Goal: Task Accomplishment & Management: Complete application form

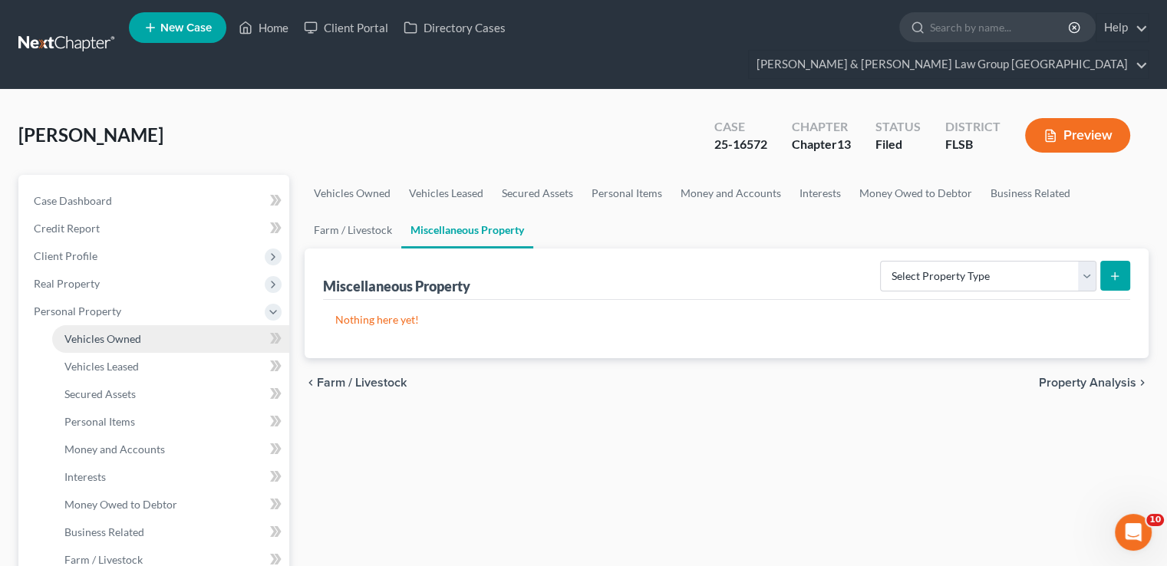
scroll to position [77, 0]
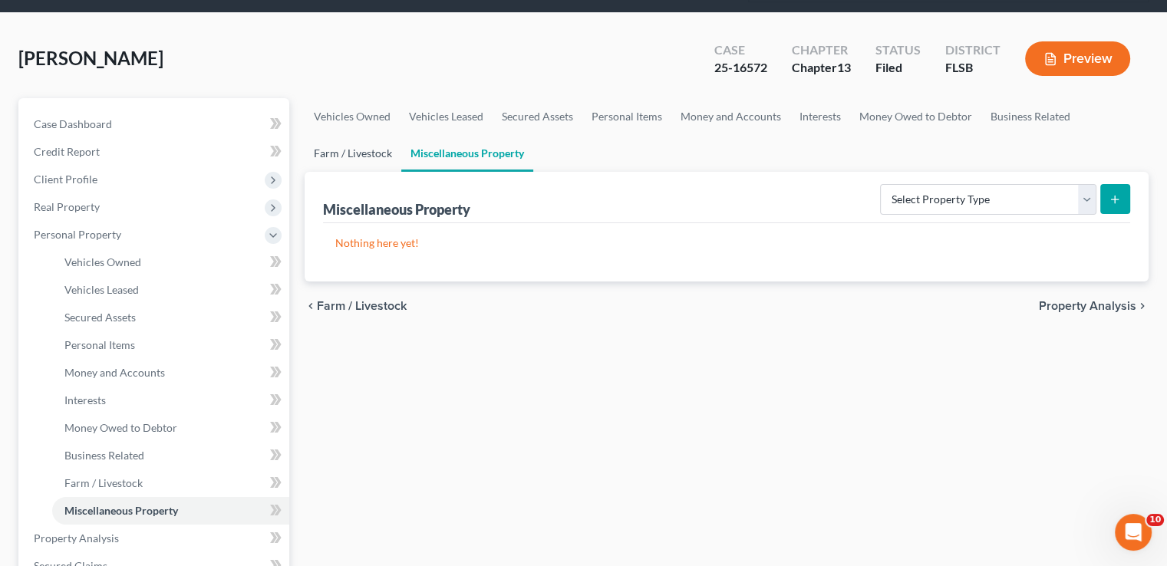
click at [372, 137] on link "Farm / Livestock" at bounding box center [352, 153] width 97 height 37
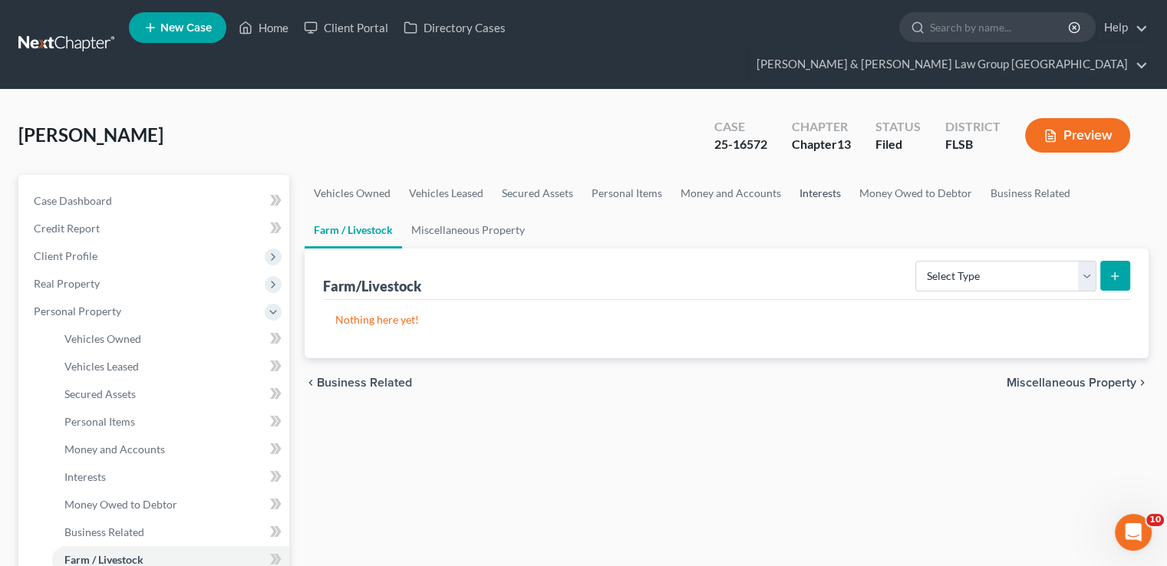
drag, startPoint x: 819, startPoint y: 183, endPoint x: 820, endPoint y: 163, distance: 19.2
click at [819, 183] on link "Interests" at bounding box center [820, 193] width 60 height 37
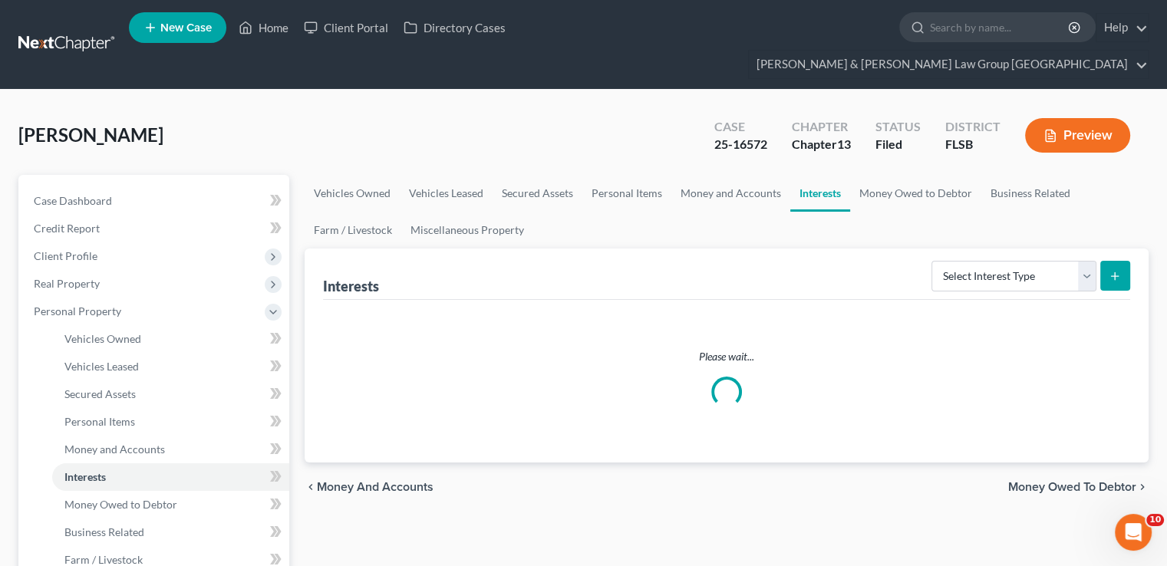
click at [820, 175] on link "Interests" at bounding box center [820, 193] width 60 height 37
click at [1012, 261] on select "Select Interest Type 401K Annuity Bond Education IRA Government Bond Government…" at bounding box center [1013, 276] width 165 height 31
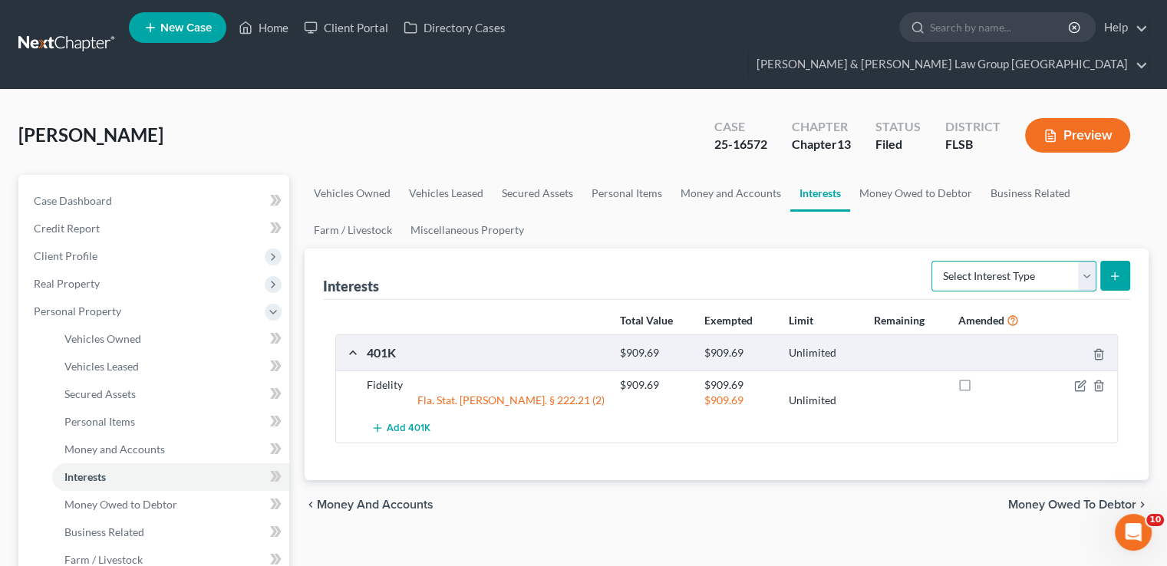
click at [996, 261] on select "Select Interest Type 401K Annuity Bond Education IRA Government Bond Government…" at bounding box center [1013, 276] width 165 height 31
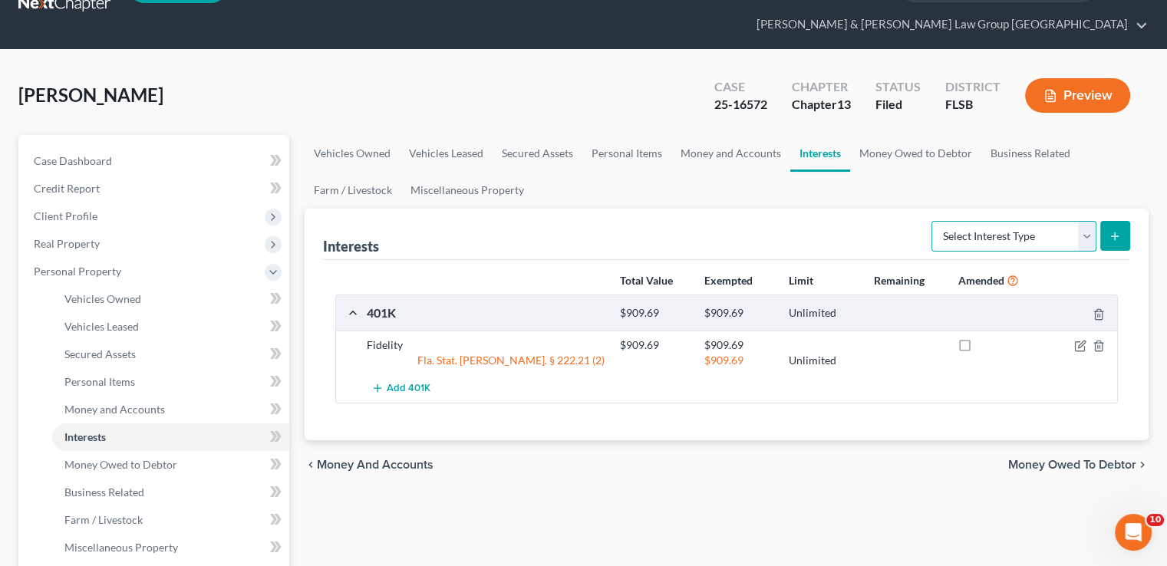
scroll to position [77, 0]
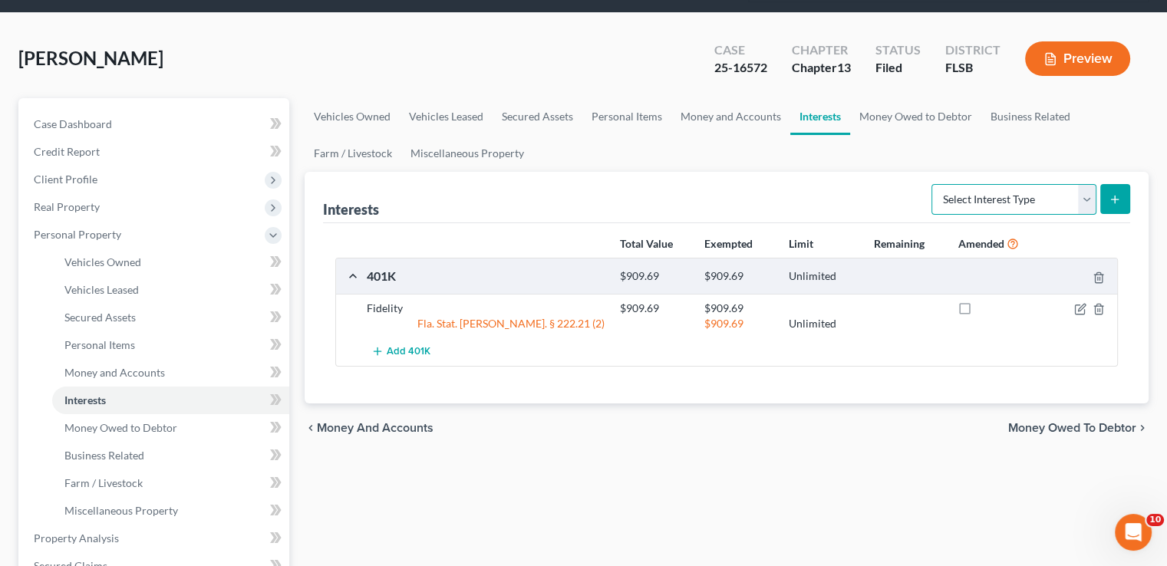
click at [985, 184] on select "Select Interest Type 401K Annuity Bond Education IRA Government Bond Government…" at bounding box center [1013, 199] width 165 height 31
select select "incorporated_business"
click at [933, 184] on select "Select Interest Type 401K Annuity Bond Education IRA Government Bond Government…" at bounding box center [1013, 199] width 165 height 31
click at [1119, 184] on button "submit" at bounding box center [1115, 199] width 30 height 30
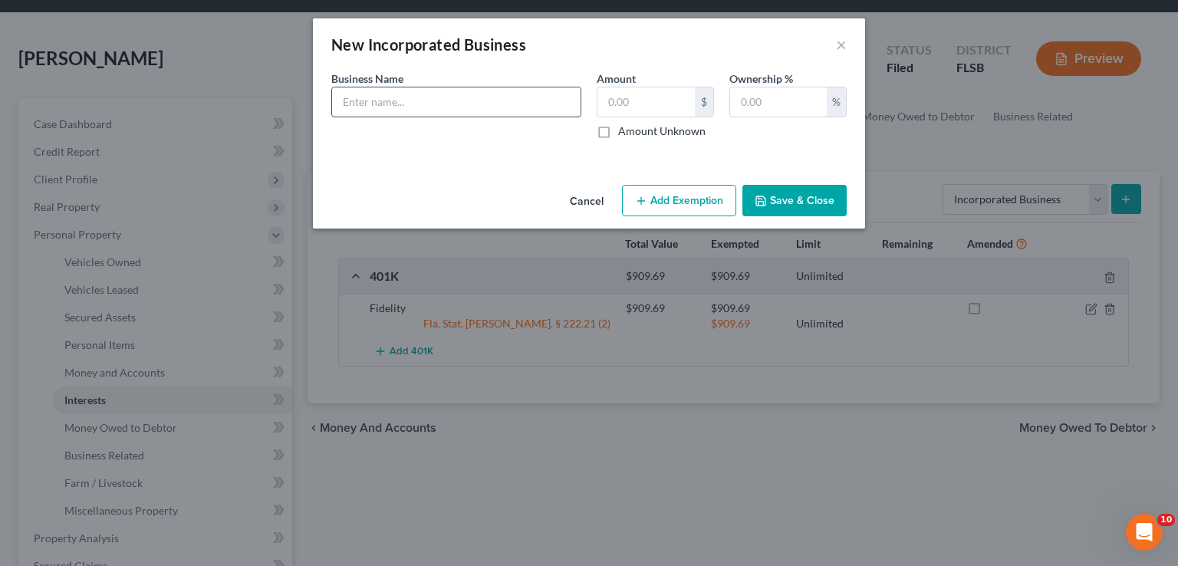
click at [469, 87] on input "text" at bounding box center [456, 101] width 248 height 29
type input "Queen"
click at [601, 100] on input "text" at bounding box center [645, 101] width 97 height 29
type input "1,700.00"
click at [466, 110] on input "Queen" at bounding box center [456, 101] width 248 height 29
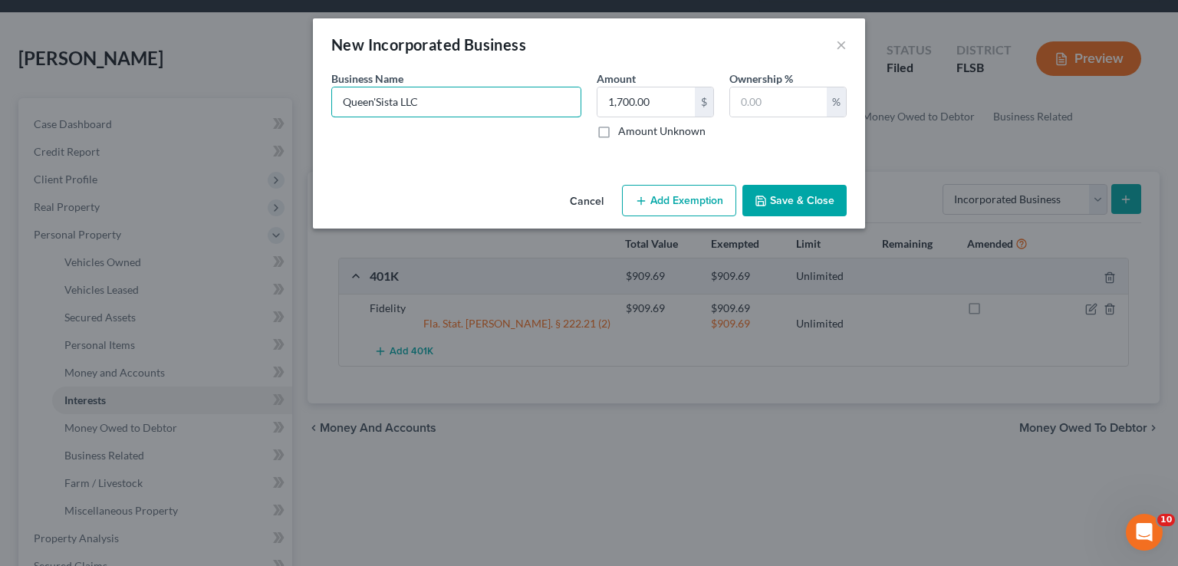
type input "Queen'Sista LLC"
click at [811, 215] on button "Save & Close" at bounding box center [794, 201] width 104 height 32
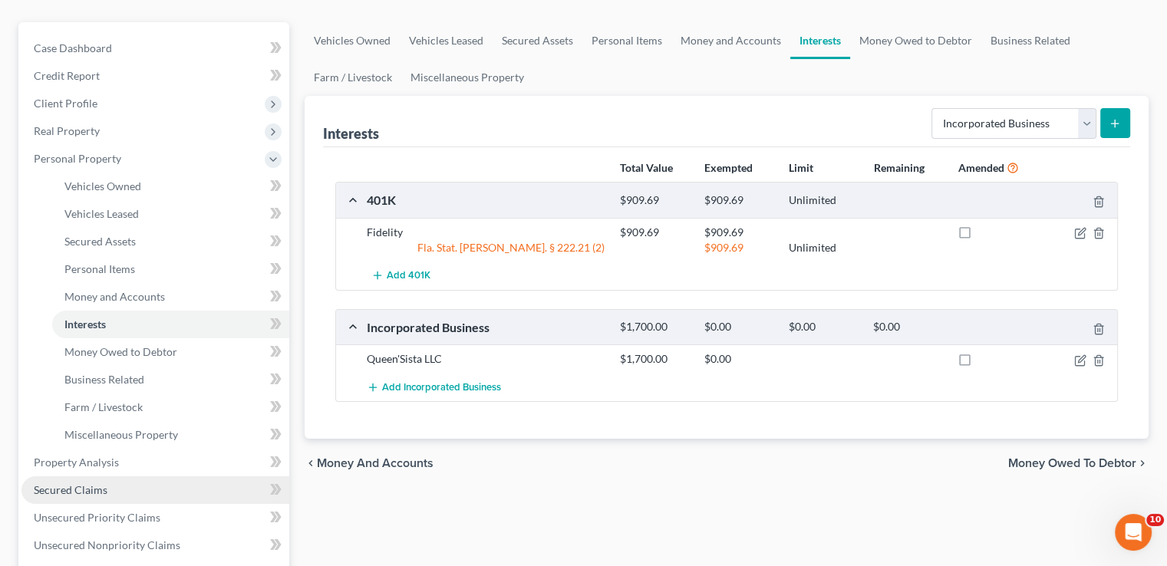
scroll to position [307, 0]
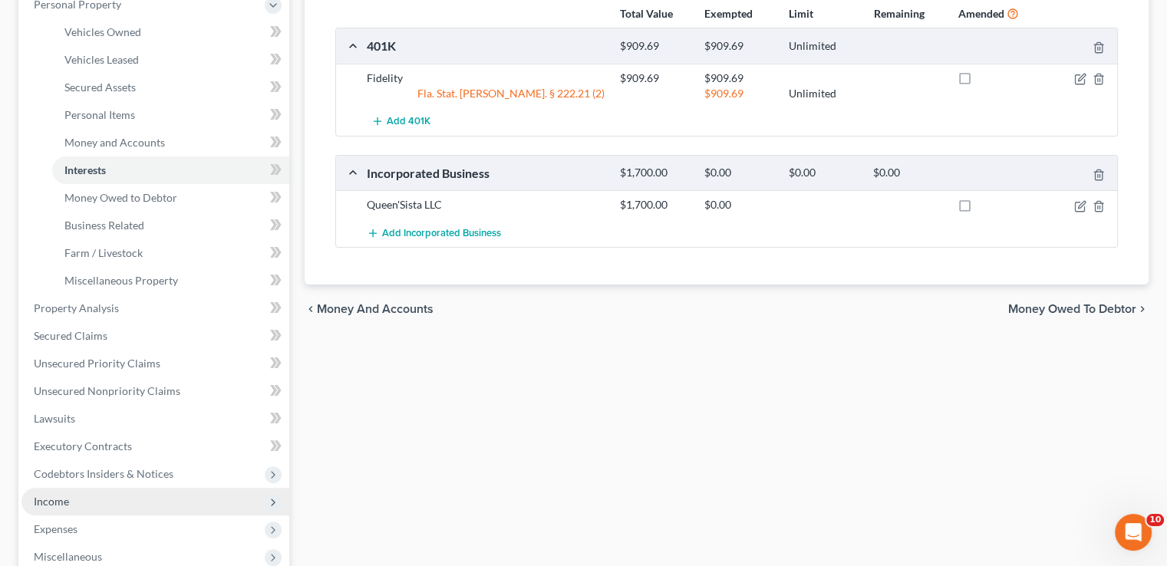
click at [84, 488] on span "Income" at bounding box center [155, 502] width 268 height 28
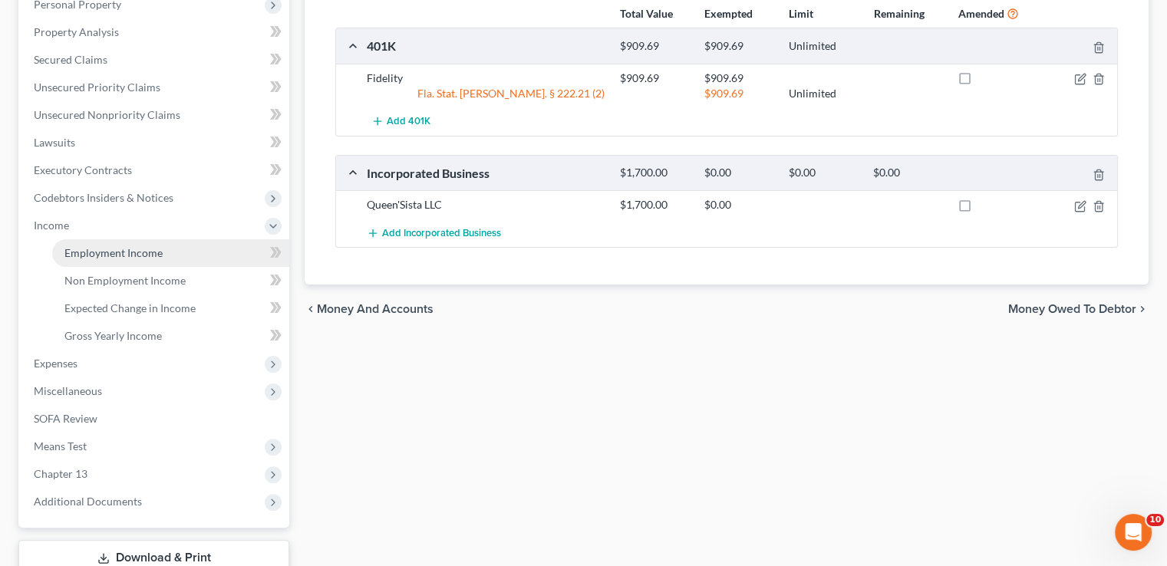
click at [120, 246] on span "Employment Income" at bounding box center [113, 252] width 98 height 13
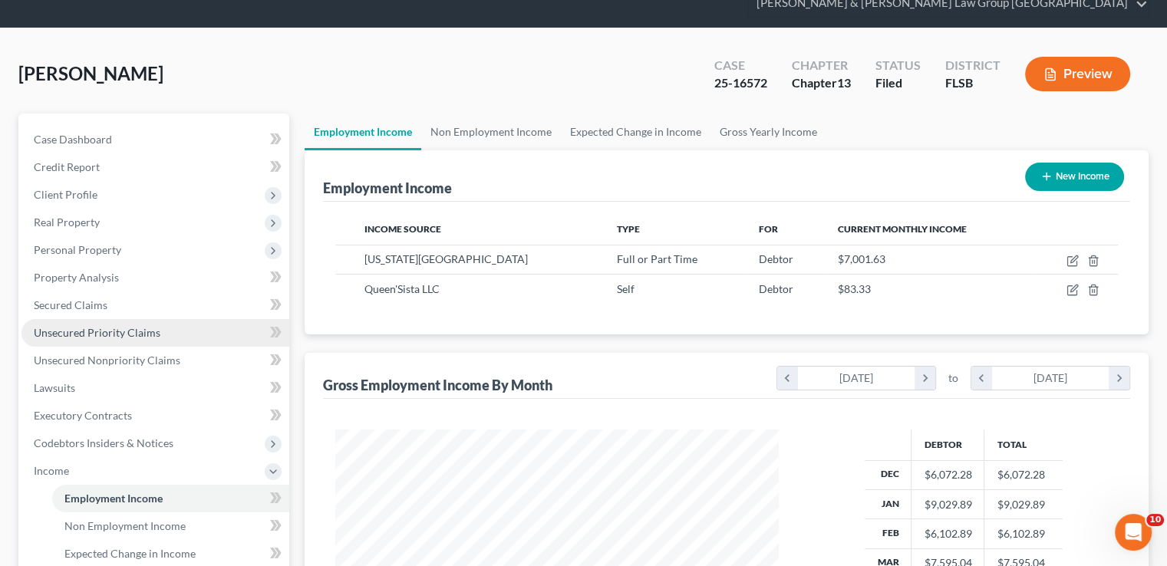
scroll to position [153, 0]
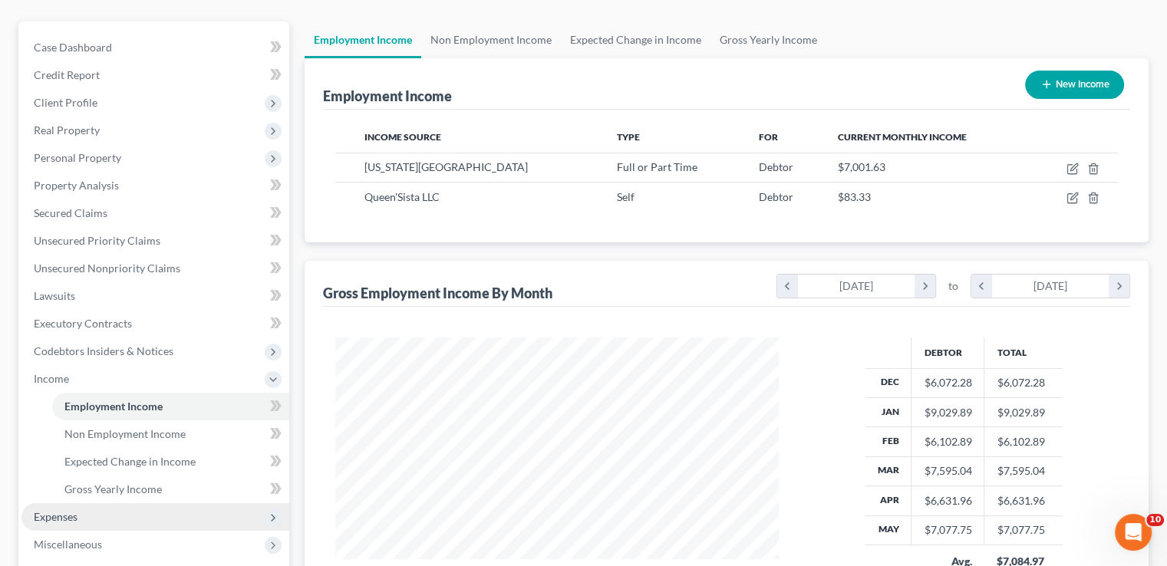
click at [88, 503] on span "Expenses" at bounding box center [155, 517] width 268 height 28
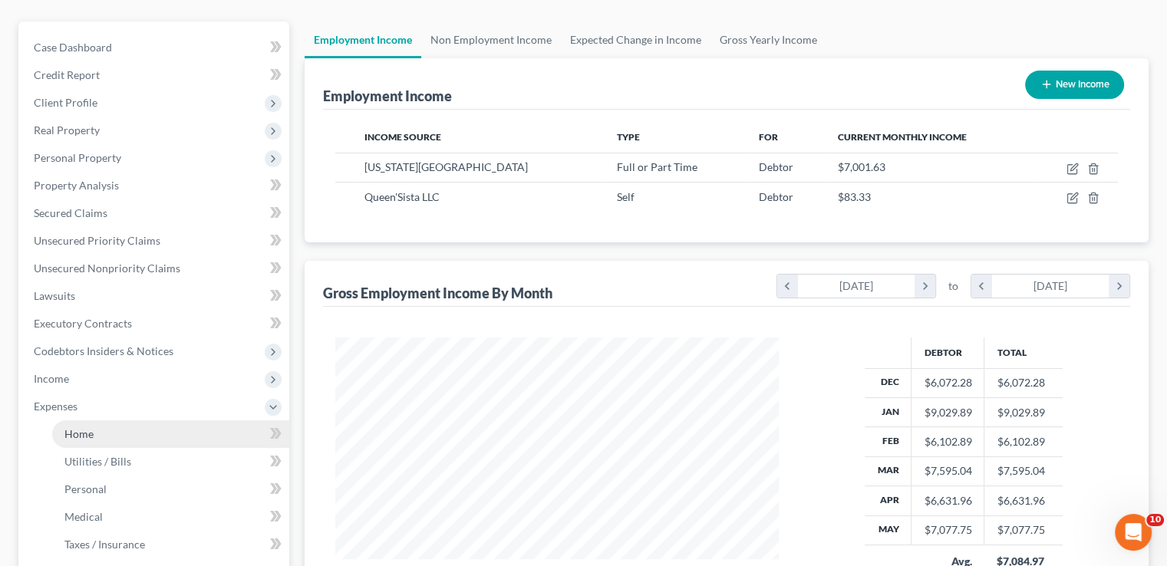
click at [97, 420] on link "Home" at bounding box center [170, 434] width 237 height 28
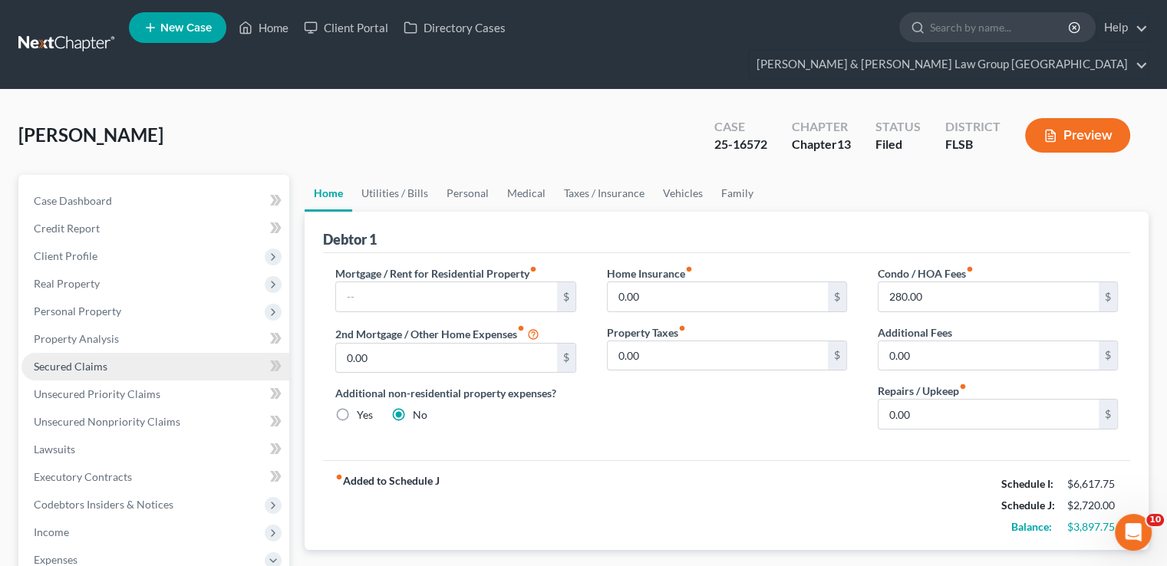
click at [71, 353] on link "Secured Claims" at bounding box center [155, 367] width 268 height 28
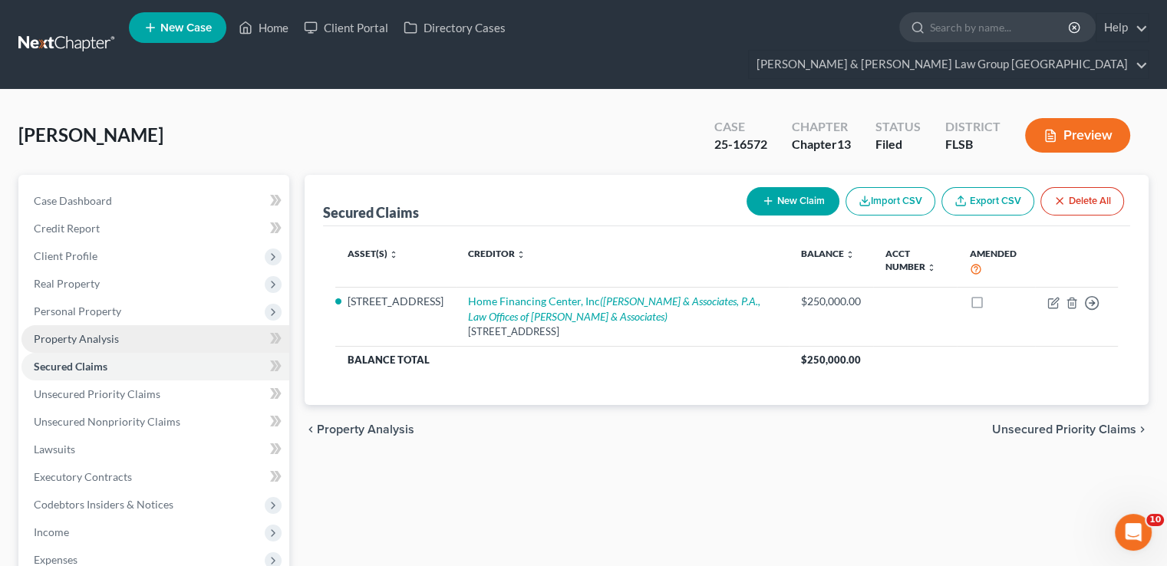
click at [71, 325] on link "Property Analysis" at bounding box center [155, 339] width 268 height 28
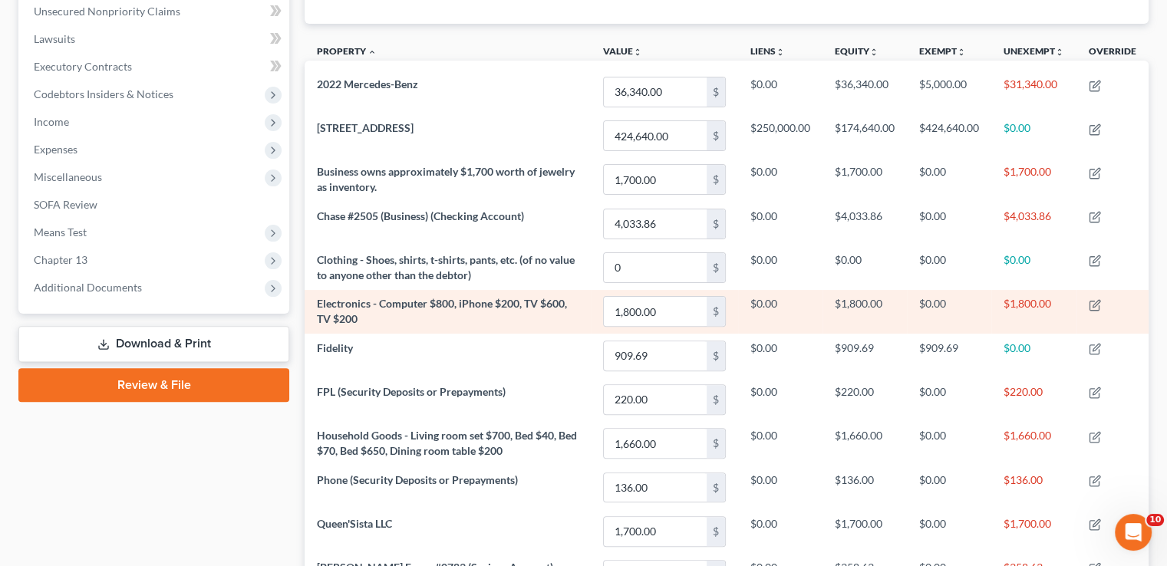
scroll to position [383, 0]
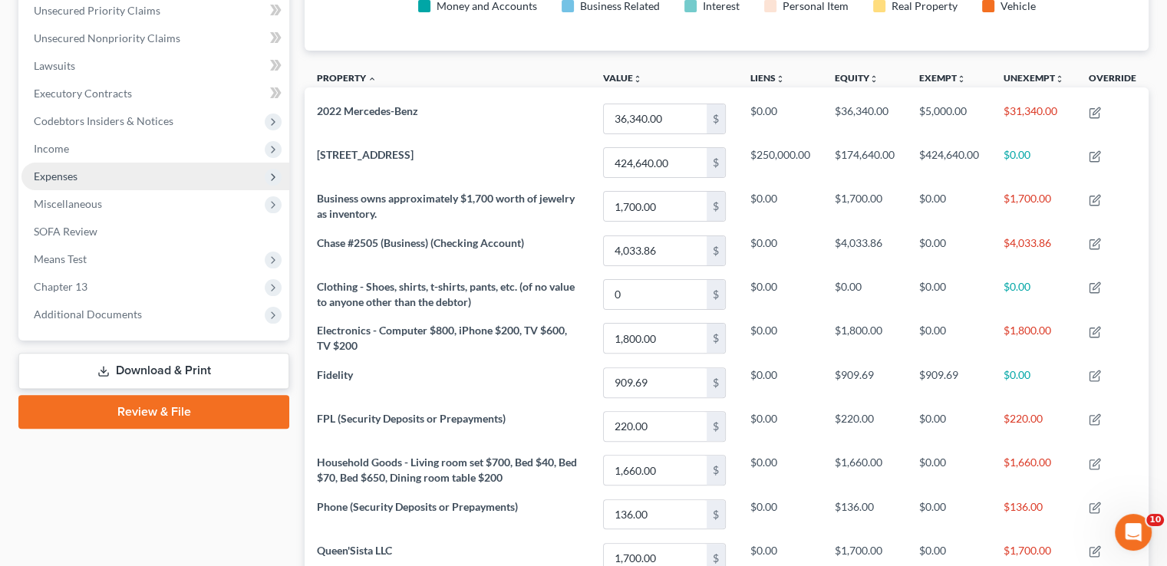
click at [96, 163] on span "Expenses" at bounding box center [155, 177] width 268 height 28
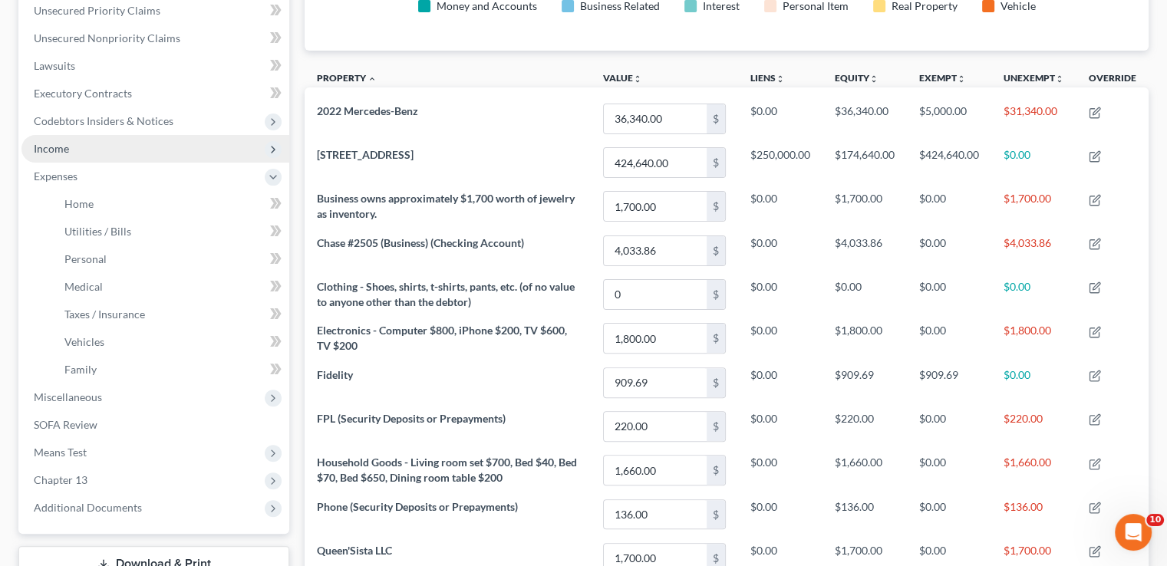
click at [87, 135] on span "Income" at bounding box center [155, 149] width 268 height 28
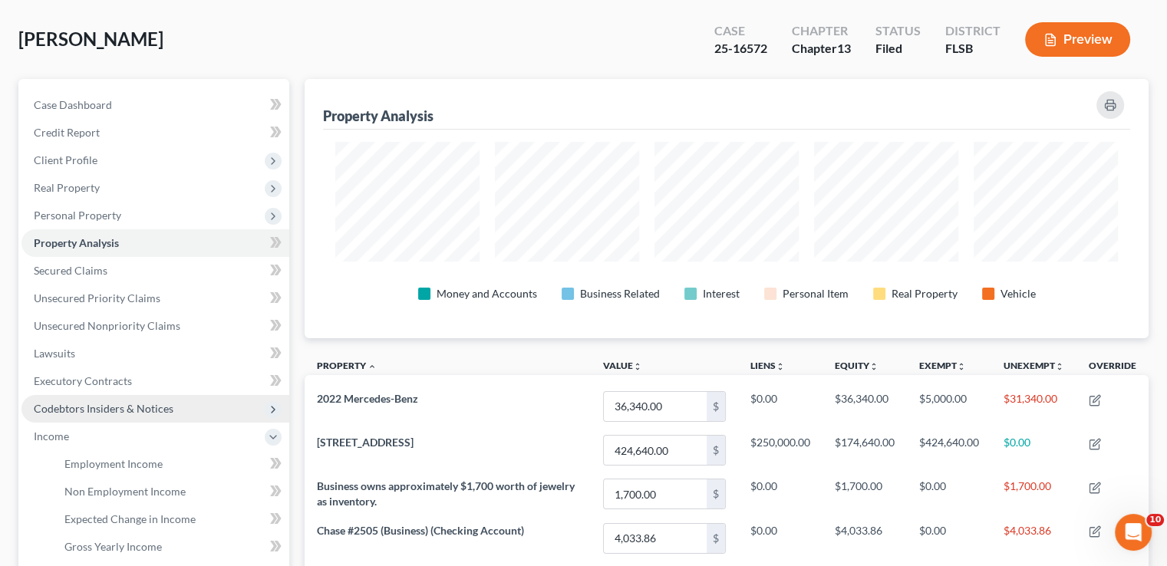
scroll to position [77, 0]
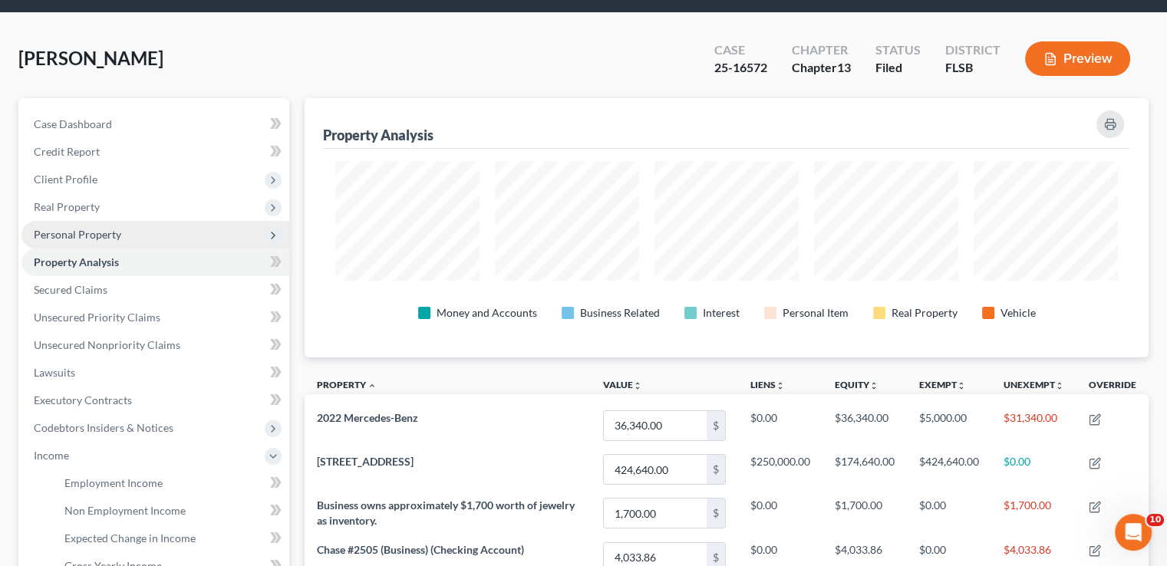
click at [86, 228] on span "Personal Property" at bounding box center [77, 234] width 87 height 13
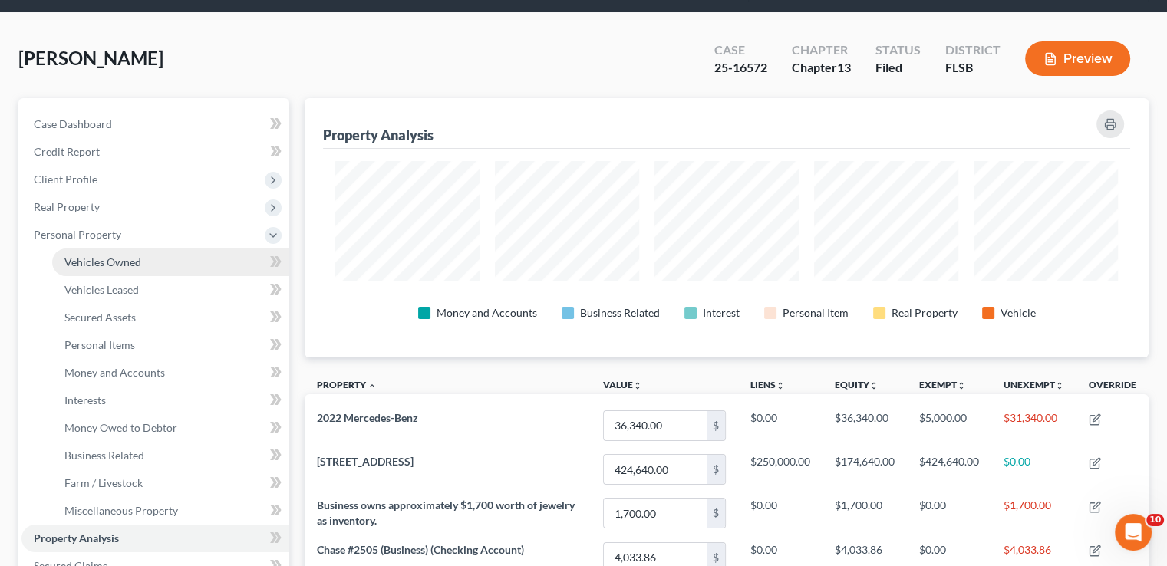
click at [84, 255] on span "Vehicles Owned" at bounding box center [102, 261] width 77 height 13
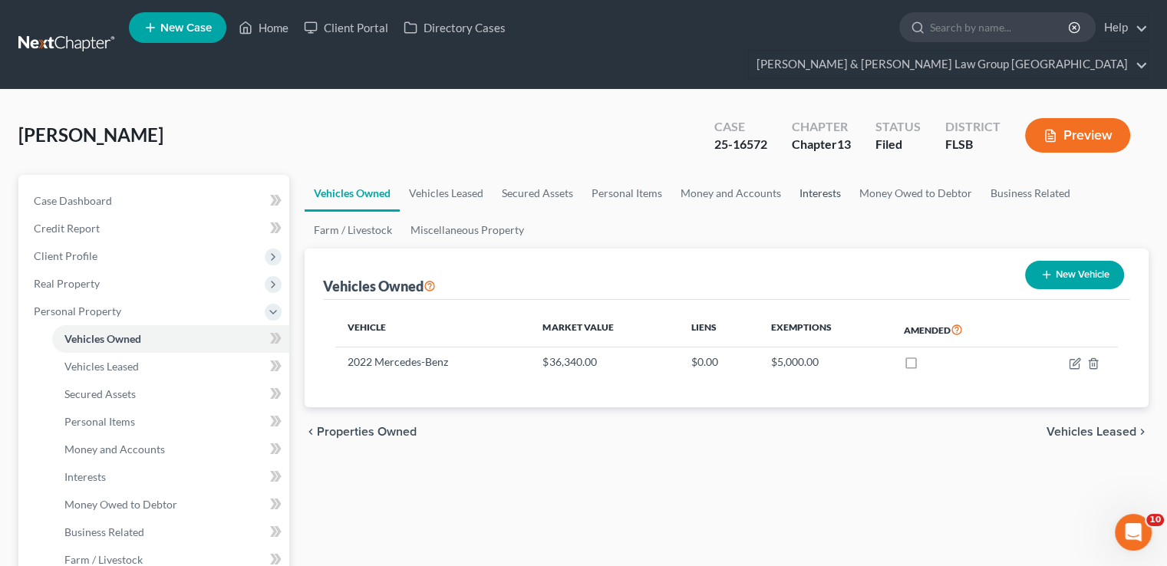
click at [829, 175] on link "Interests" at bounding box center [820, 193] width 60 height 37
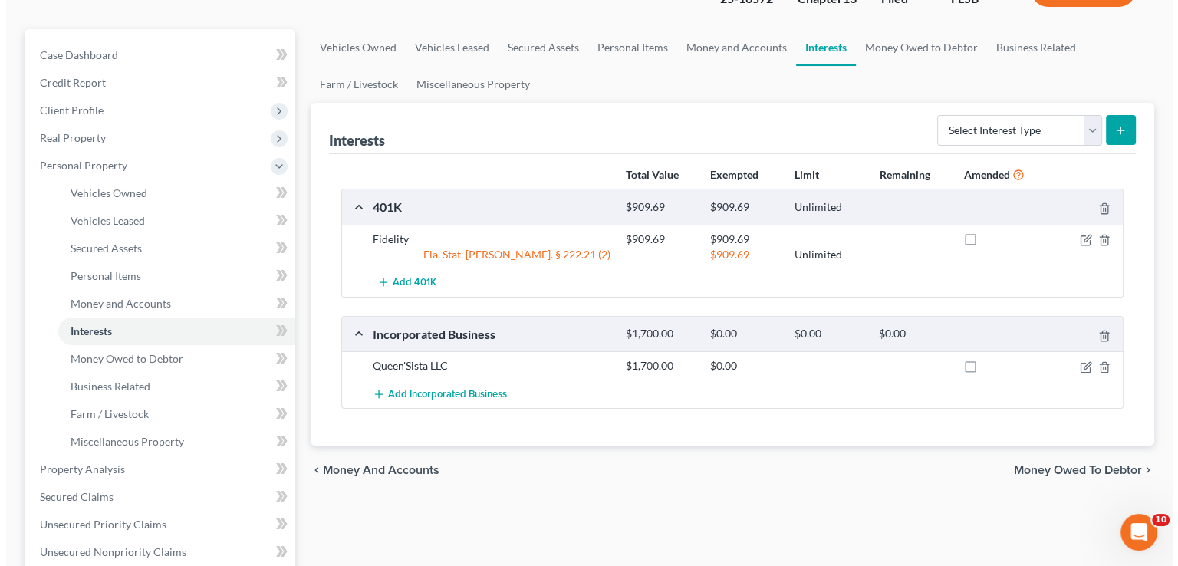
scroll to position [153, 0]
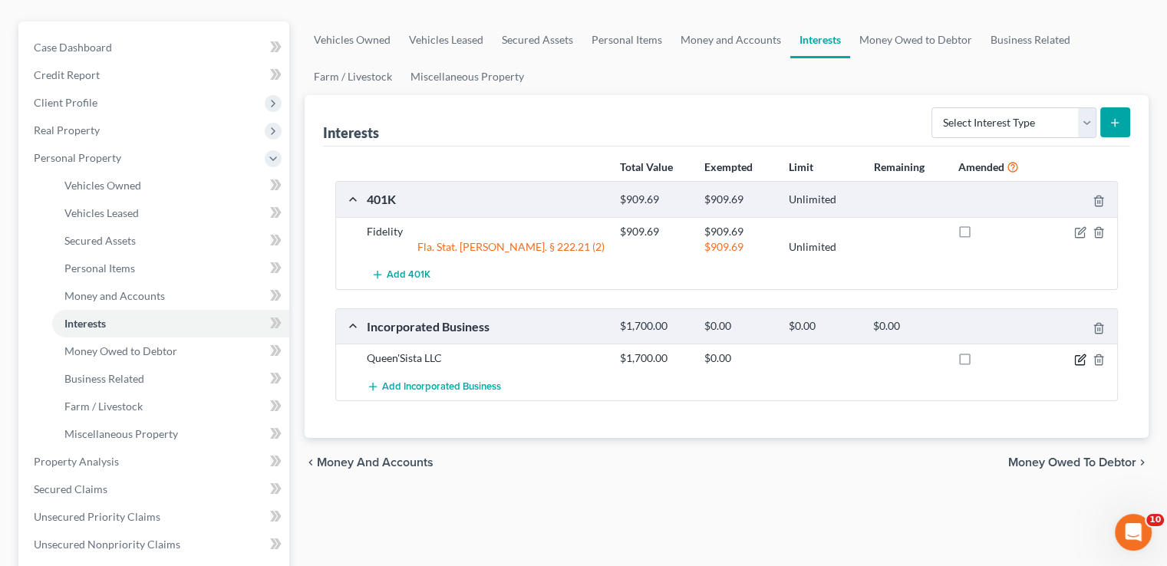
click at [1077, 354] on icon "button" at bounding box center [1080, 360] width 12 height 12
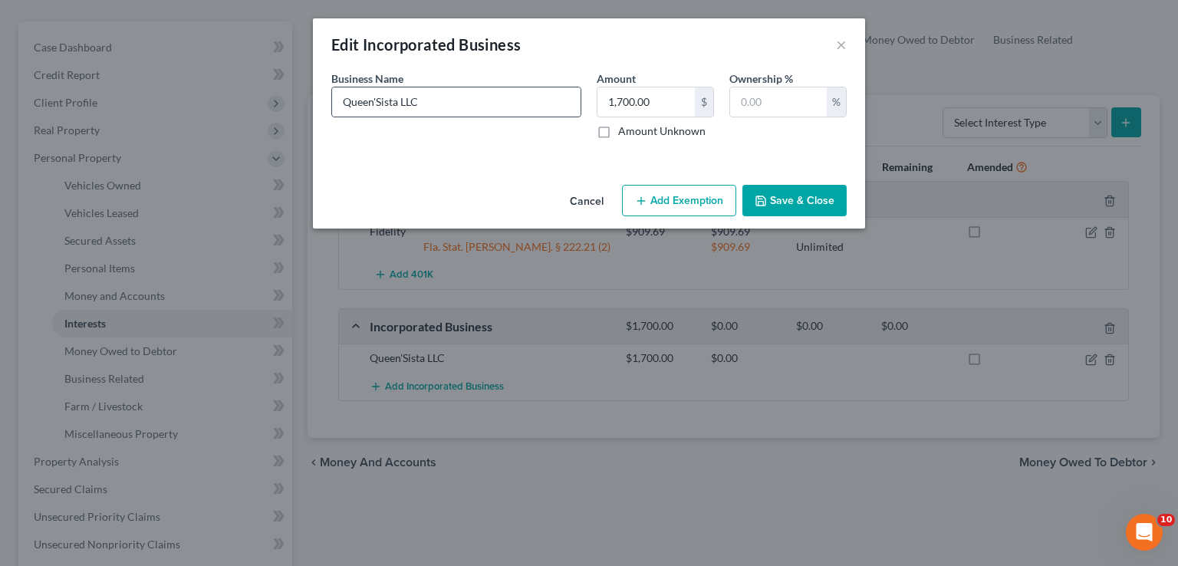
click at [518, 117] on div "Queen'Sista LLC" at bounding box center [456, 102] width 250 height 31
click at [510, 108] on input "Queen'Sista LLC" at bounding box center [456, 101] width 248 height 29
type input "Queen'Sista LLC (includes value of inventory as of the date of filing)"
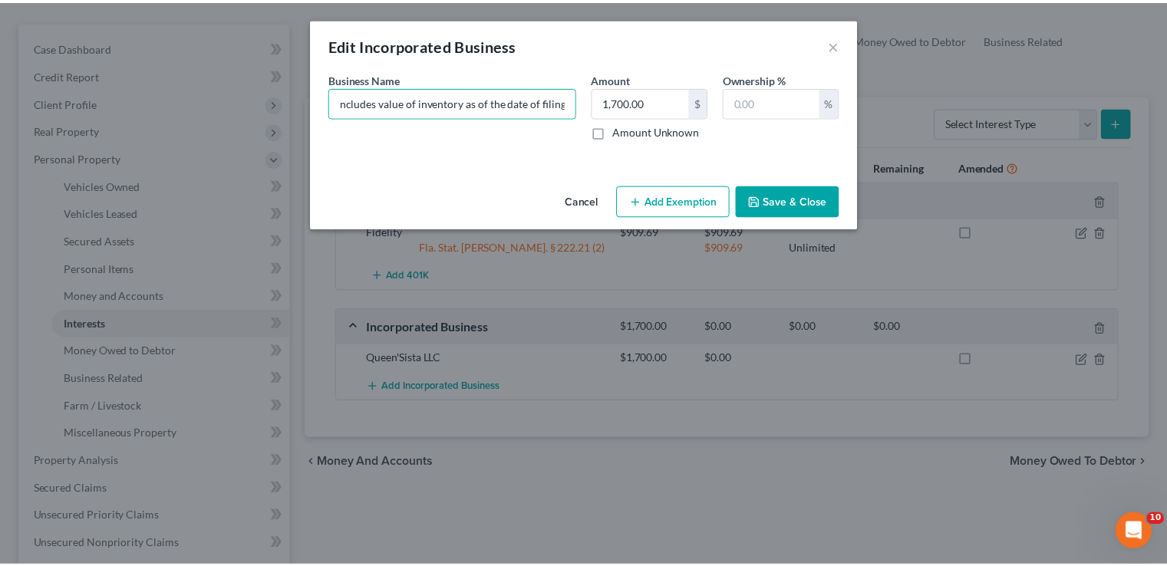
scroll to position [0, 0]
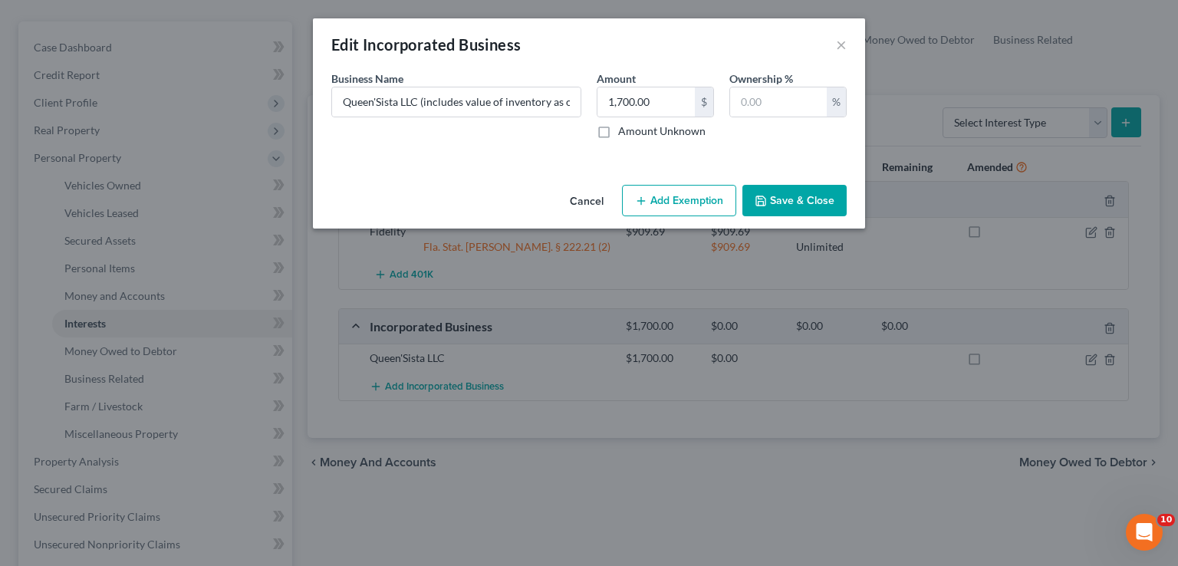
click at [822, 188] on button "Save & Close" at bounding box center [794, 201] width 104 height 32
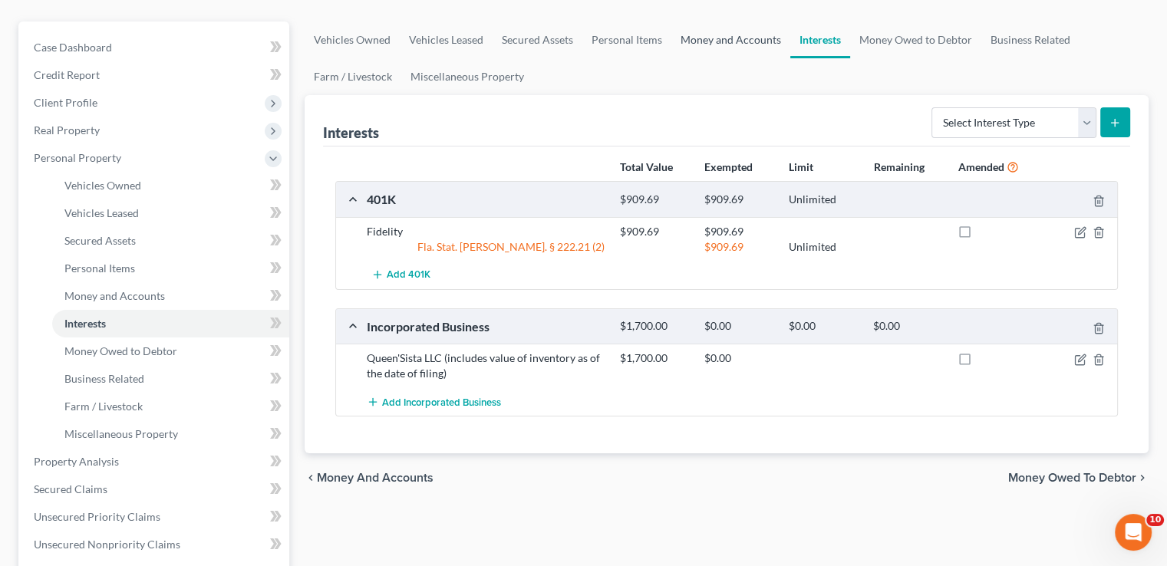
click at [706, 21] on link "Money and Accounts" at bounding box center [730, 39] width 119 height 37
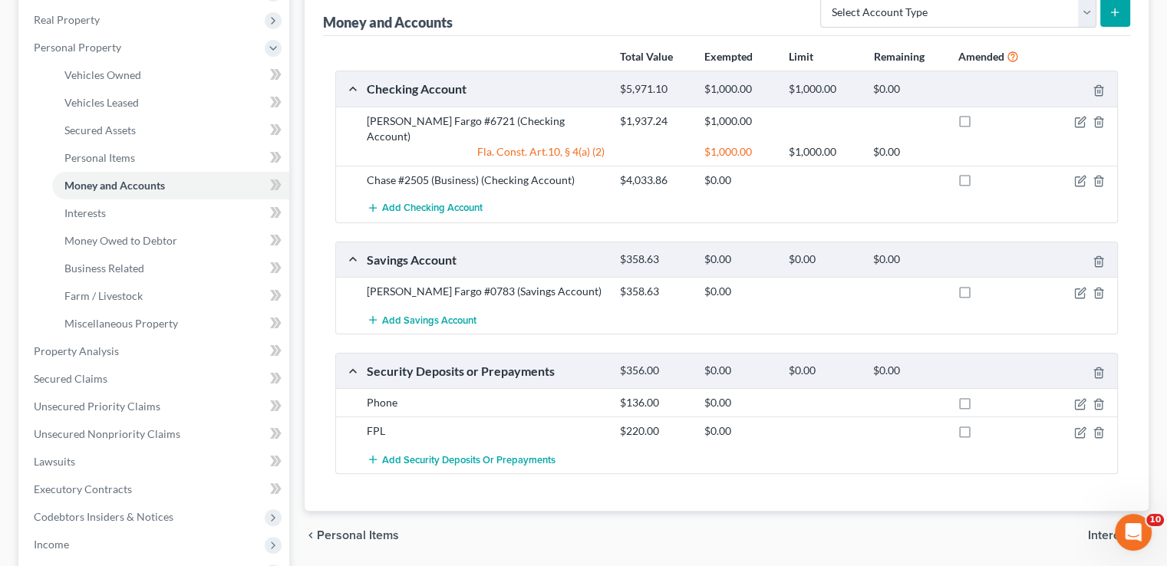
scroll to position [77, 0]
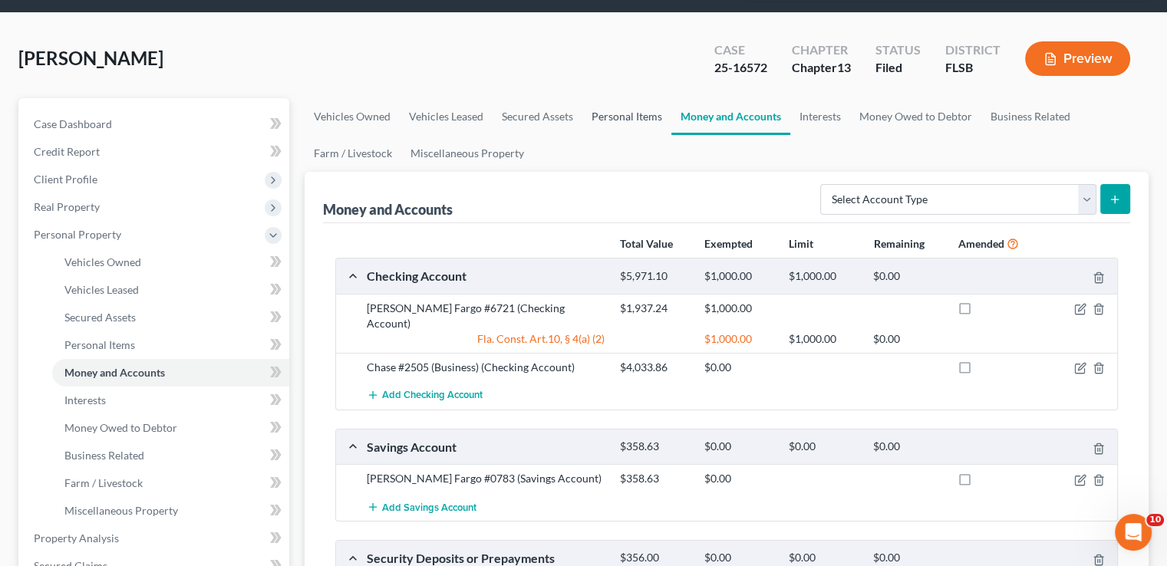
drag, startPoint x: 601, startPoint y: 88, endPoint x: 607, endPoint y: 115, distance: 27.7
click at [601, 98] on link "Personal Items" at bounding box center [626, 116] width 89 height 37
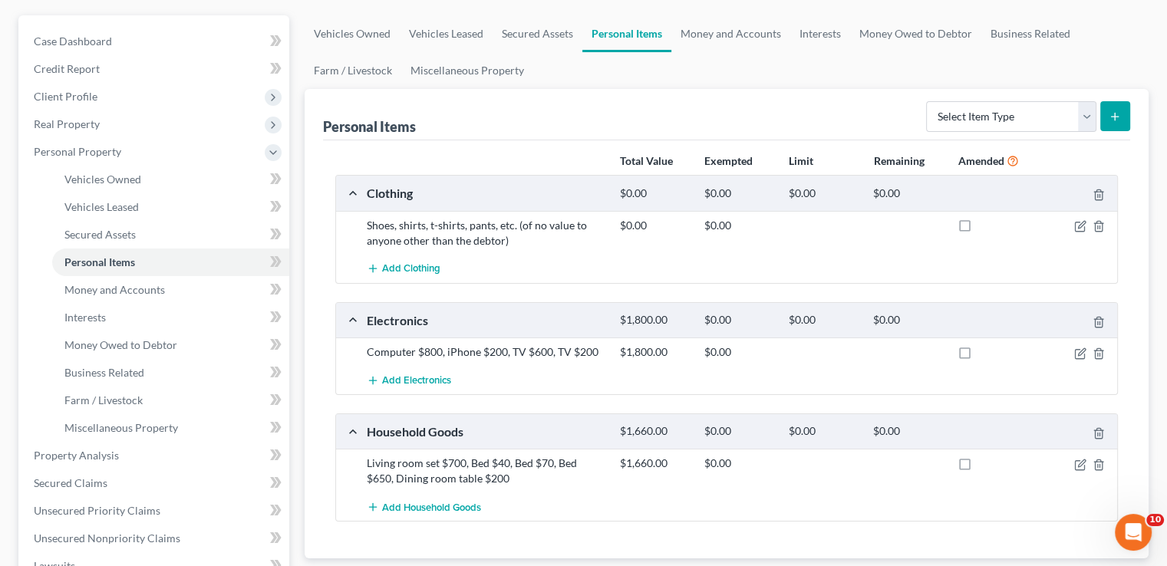
scroll to position [77, 0]
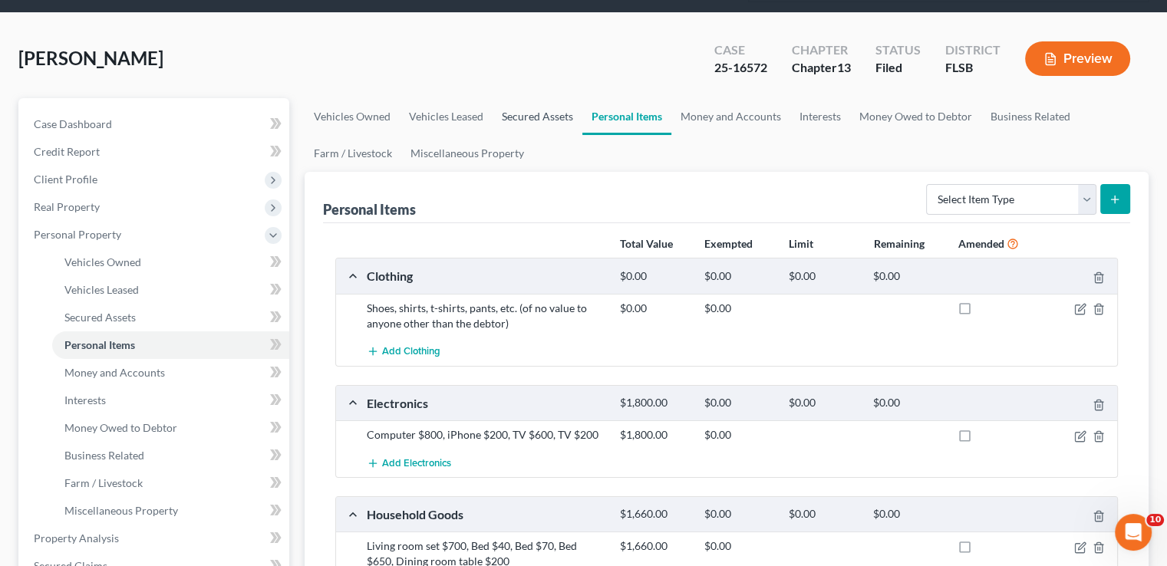
click at [549, 98] on link "Secured Assets" at bounding box center [537, 116] width 90 height 37
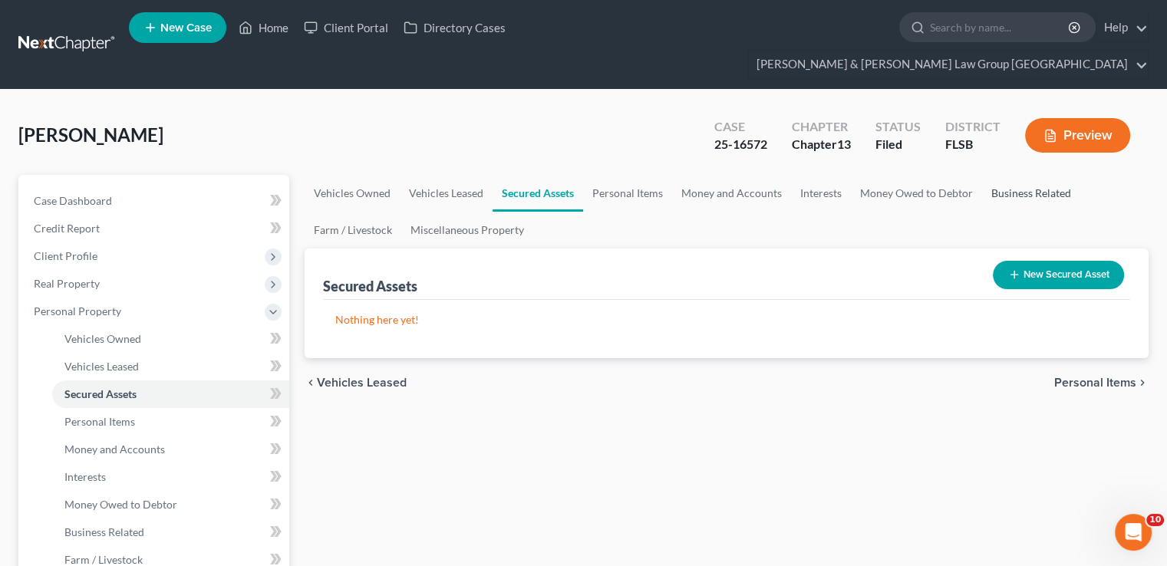
click at [1012, 175] on link "Business Related" at bounding box center [1031, 193] width 98 height 37
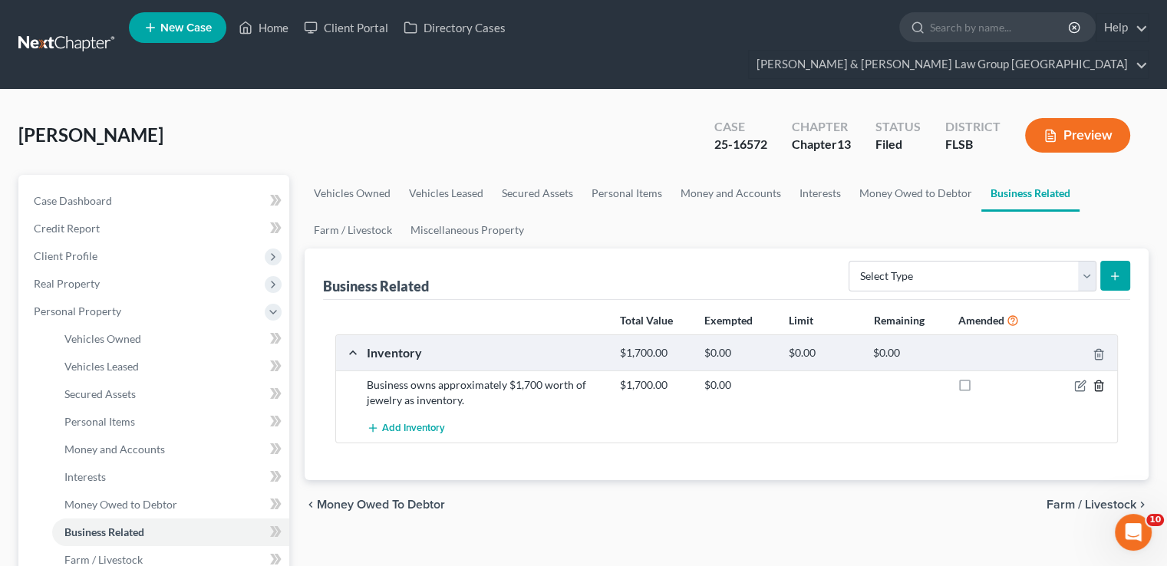
click at [1098, 380] on icon "button" at bounding box center [1098, 386] width 12 height 12
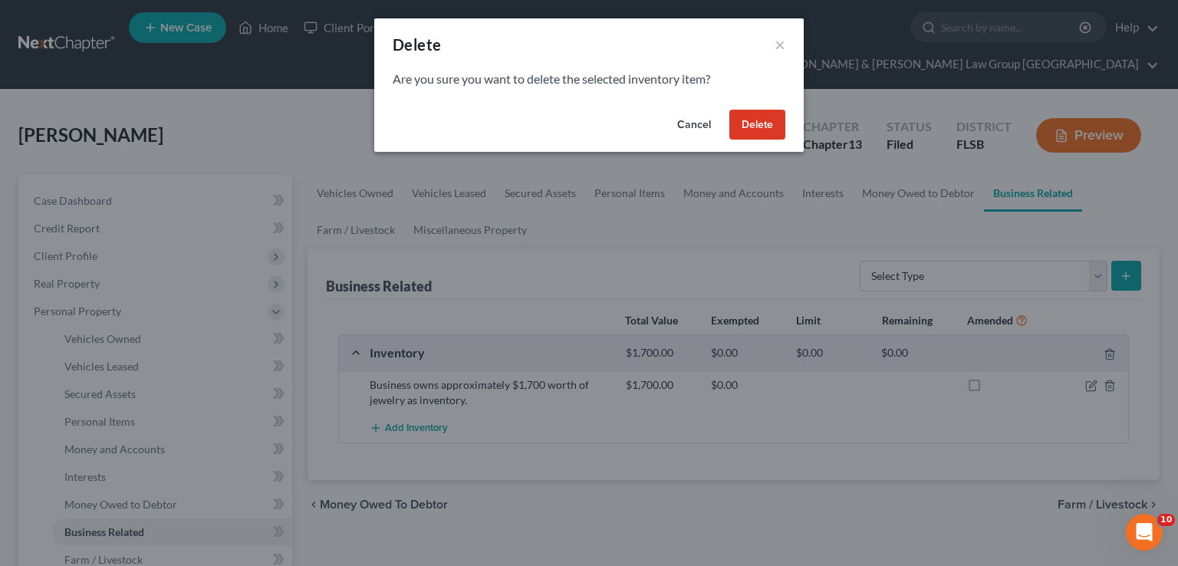
click at [752, 133] on button "Delete" at bounding box center [757, 125] width 56 height 31
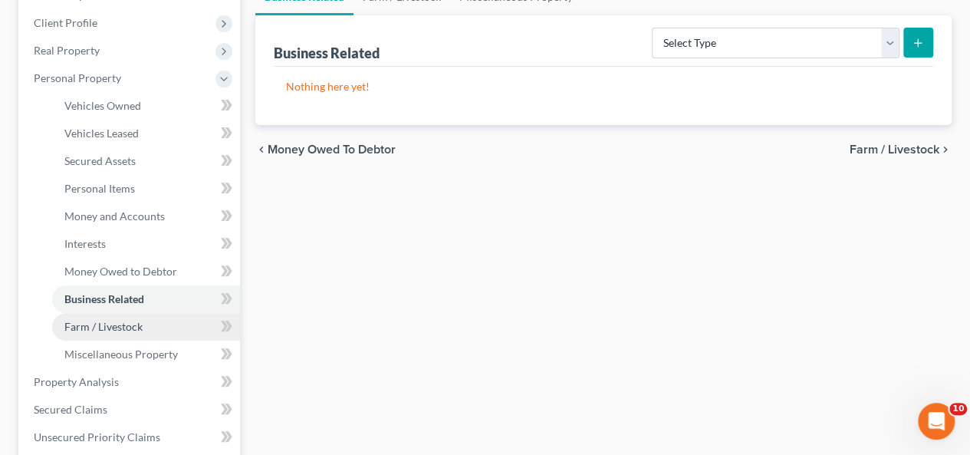
scroll to position [230, 0]
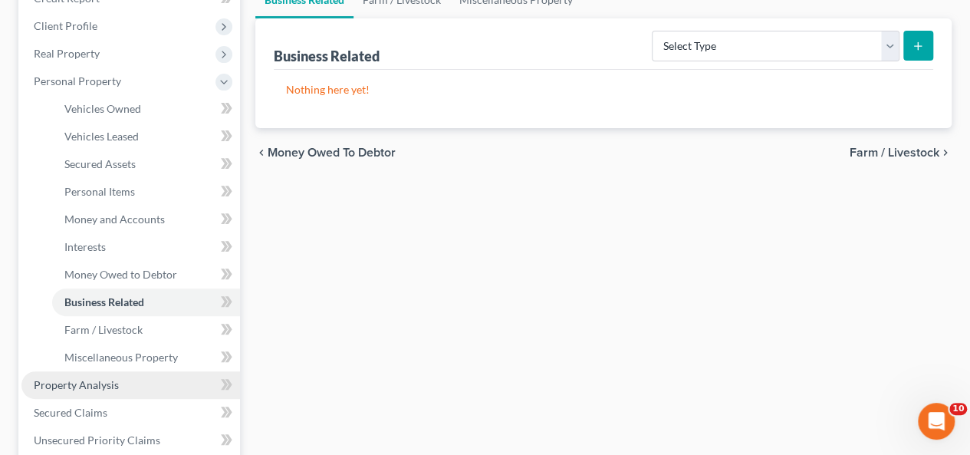
click at [102, 378] on span "Property Analysis" at bounding box center [76, 384] width 85 height 13
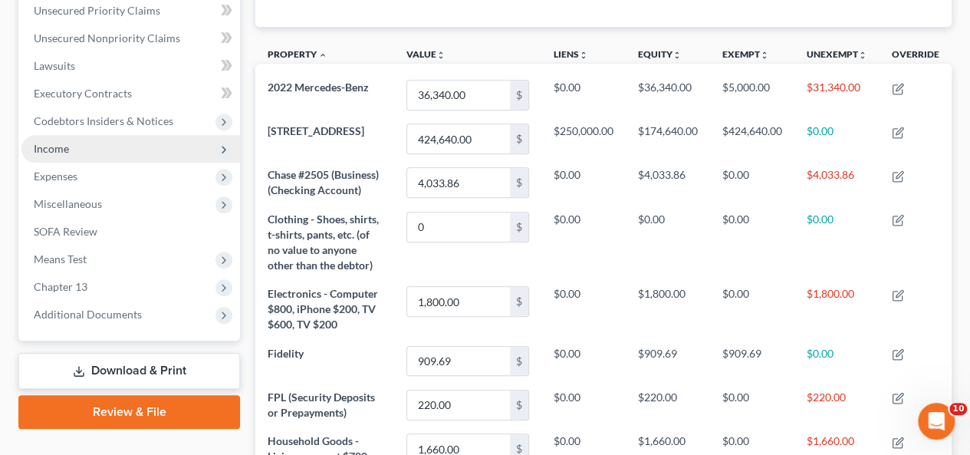
click at [91, 135] on span "Income" at bounding box center [130, 149] width 219 height 28
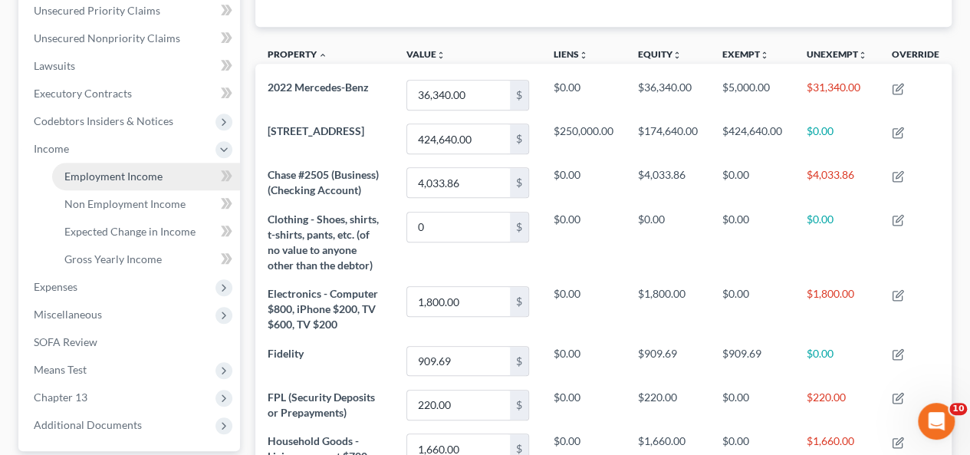
click at [91, 169] on span "Employment Income" at bounding box center [113, 175] width 98 height 13
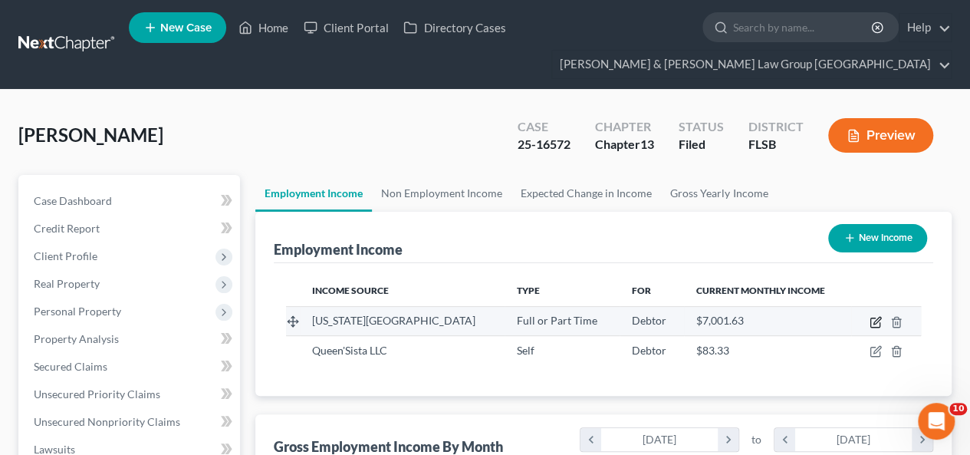
click at [870, 318] on icon "button" at bounding box center [874, 322] width 9 height 9
select select "0"
select select "9"
select select "2"
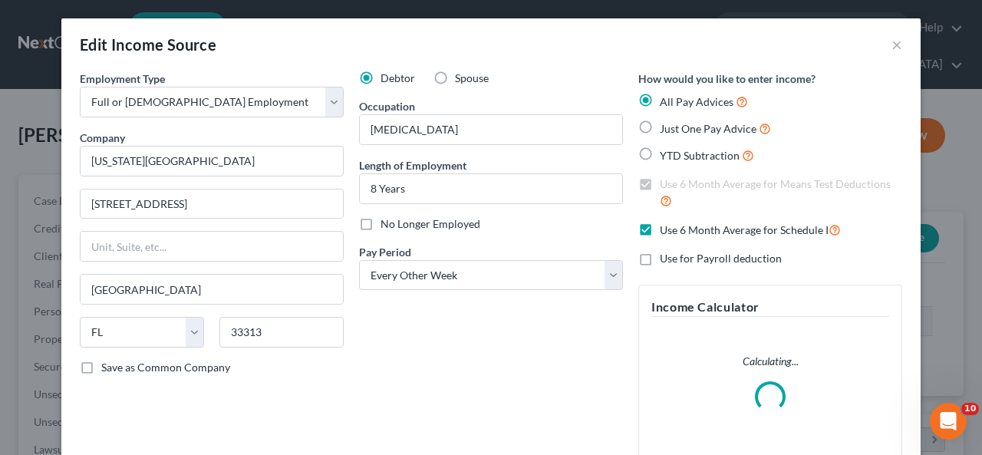
scroll to position [273, 393]
